Goal: Information Seeking & Learning: Learn about a topic

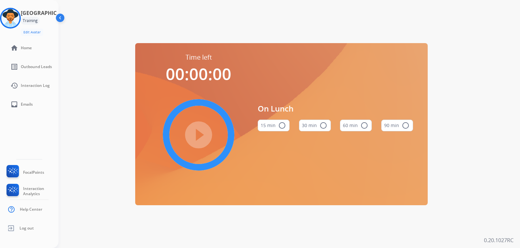
click at [54, 18] on div "Valencia Training Edit Avatar Agent: Valencia Routing Profile: Extend_Training …" at bounding box center [29, 124] width 58 height 248
click at [40, 22] on div "Training" at bounding box center [30, 21] width 19 height 8
click at [59, 18] on img at bounding box center [61, 19] width 12 height 12
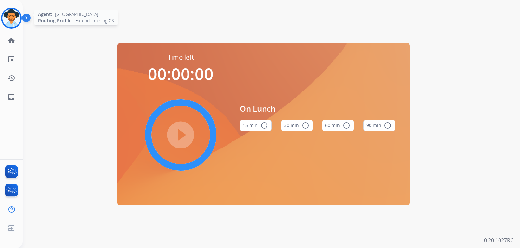
click at [9, 16] on img at bounding box center [11, 18] width 18 height 18
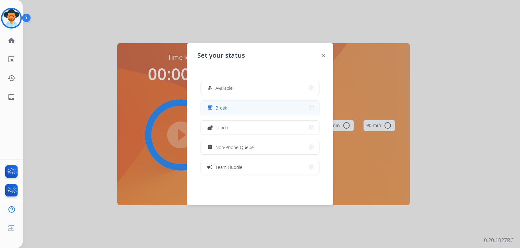
click at [236, 107] on button "free_breakfast Break" at bounding box center [260, 108] width 118 height 14
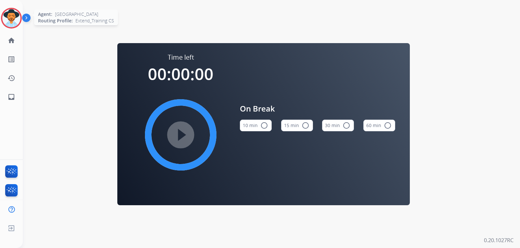
click at [19, 19] on img at bounding box center [11, 18] width 18 height 18
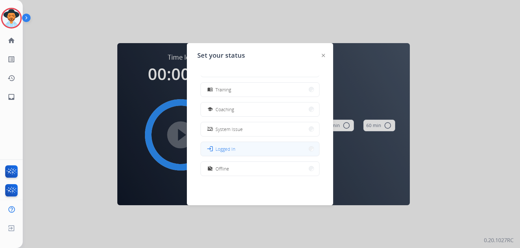
scroll to position [103, 0]
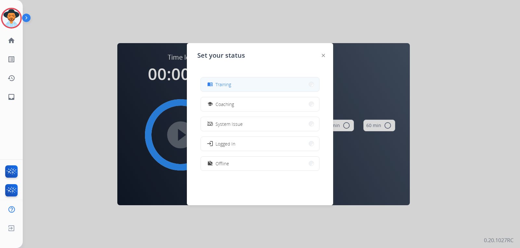
click at [234, 86] on button "menu_book Training" at bounding box center [260, 85] width 118 height 14
